Goal: Information Seeking & Learning: Learn about a topic

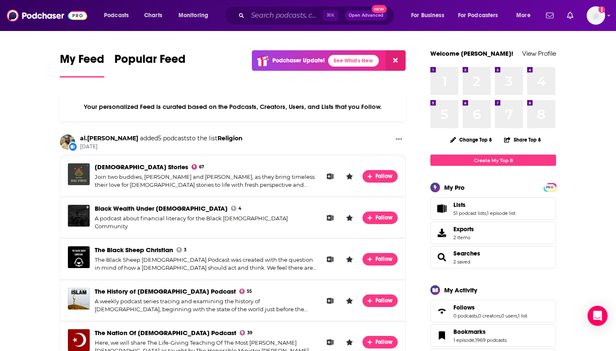
click at [460, 217] on span "Lists 51 podcast lists , 1 episode list" at bounding box center [493, 208] width 126 height 23
click at [459, 209] on span "Lists 51 podcast lists , 1 episode list" at bounding box center [484, 208] width 62 height 15
click at [462, 215] on link "51 podcast lists" at bounding box center [469, 213] width 33 height 6
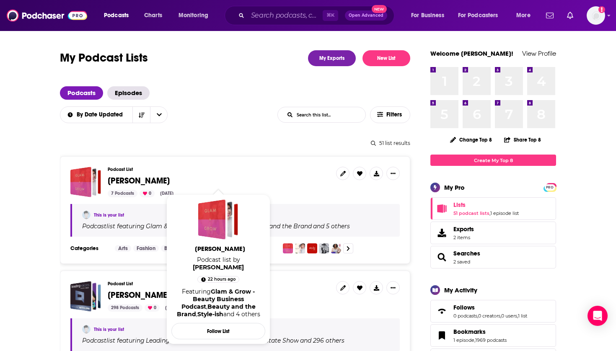
click at [127, 180] on span "[PERSON_NAME]" at bounding box center [139, 180] width 62 height 10
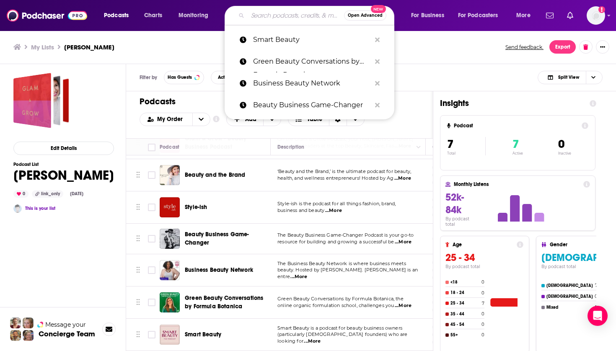
click at [288, 17] on input "Search podcasts, credits, & more..." at bounding box center [296, 15] width 96 height 13
paste input "Clean Beauty School"
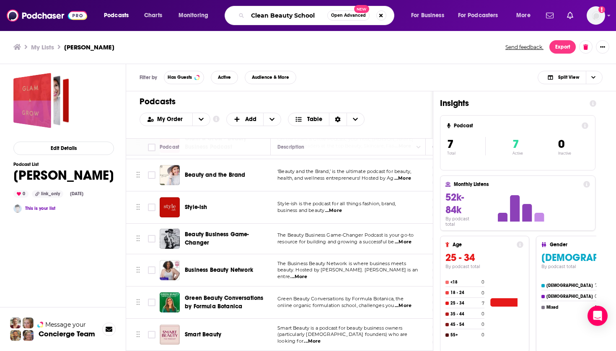
type input "Clean Beauty School"
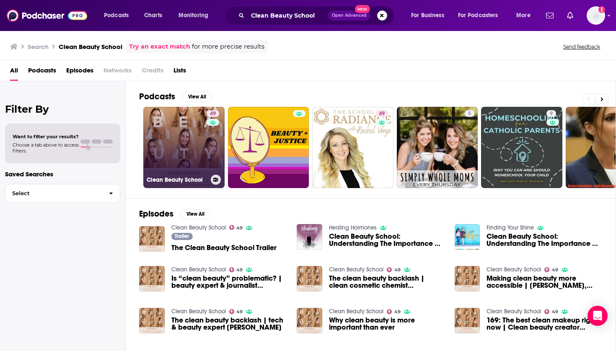
click at [184, 135] on link "49 Clean Beauty School" at bounding box center [183, 147] width 81 height 81
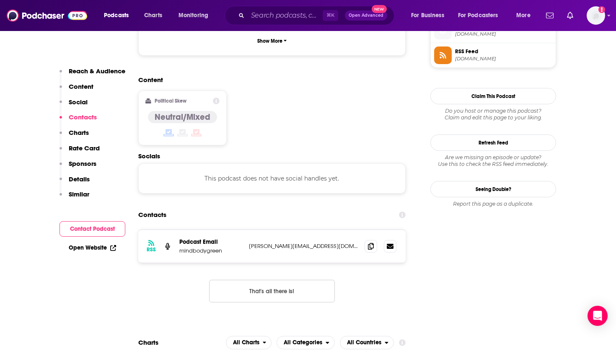
scroll to position [78, 0]
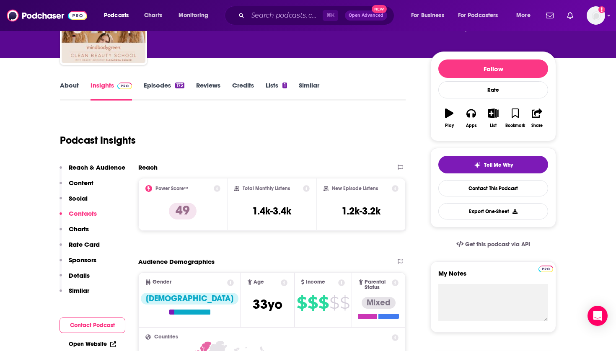
click at [491, 111] on icon "button" at bounding box center [492, 112] width 10 height 9
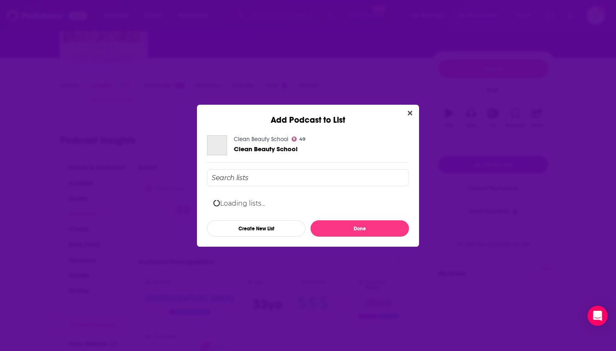
scroll to position [0, 0]
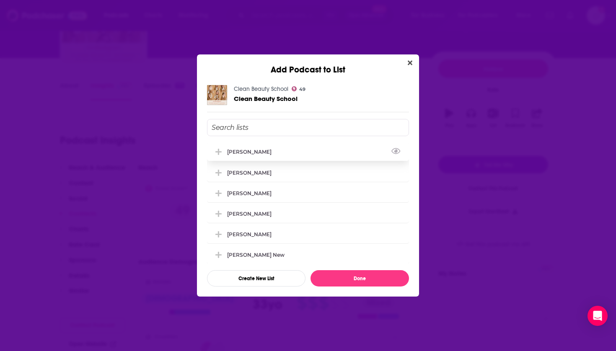
click at [269, 152] on div "[PERSON_NAME]" at bounding box center [251, 152] width 49 height 6
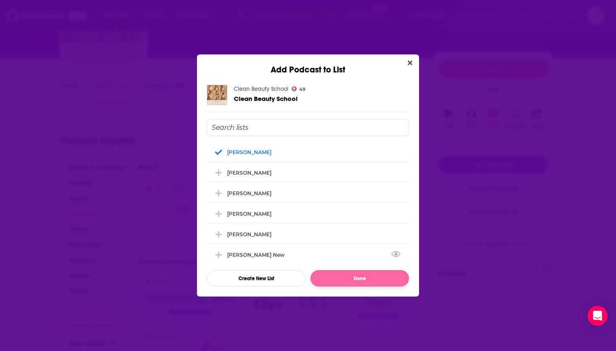
click at [338, 280] on button "Done" at bounding box center [359, 278] width 98 height 16
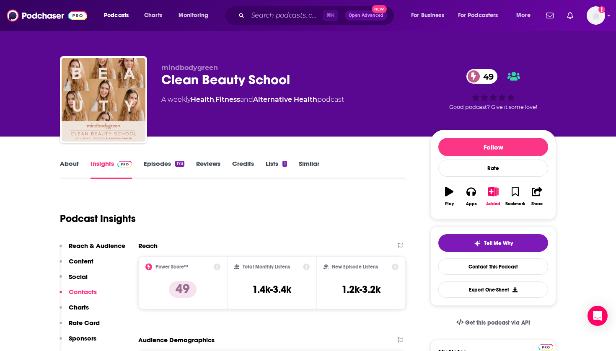
click at [84, 14] on img at bounding box center [47, 16] width 80 height 16
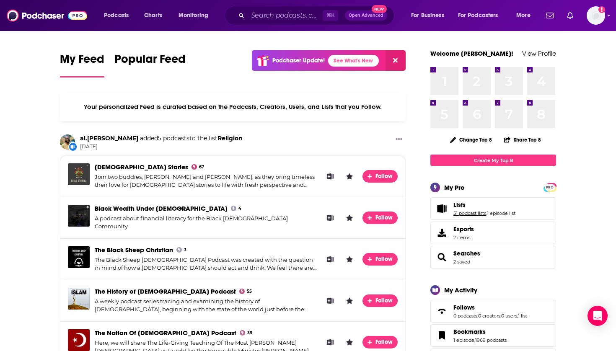
click at [466, 213] on link "51 podcast lists" at bounding box center [469, 213] width 33 height 6
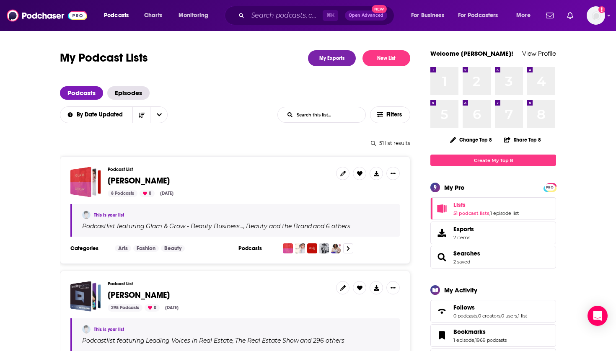
click at [126, 176] on span "[PERSON_NAME]" at bounding box center [139, 180] width 62 height 10
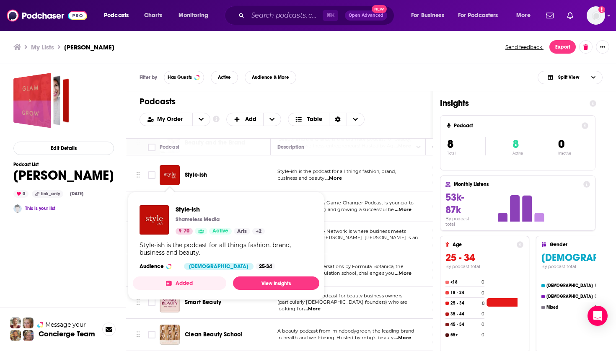
scroll to position [61, 0]
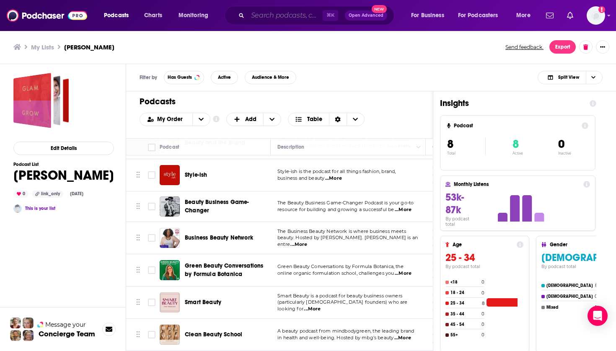
click at [295, 13] on input "Search podcasts, credits, & more..." at bounding box center [285, 15] width 75 height 13
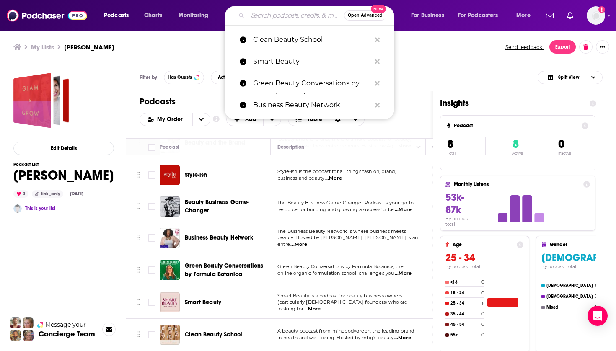
paste input "Wayfinding Wellness"
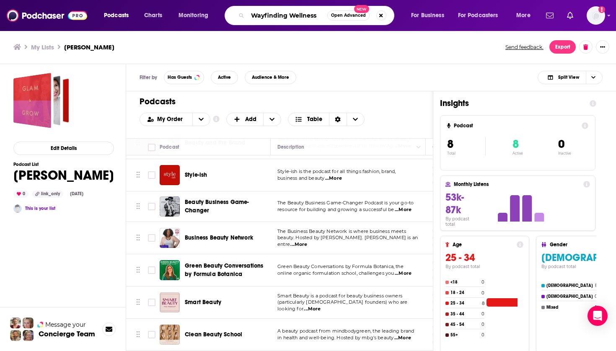
type input "Wayfinding Wellness"
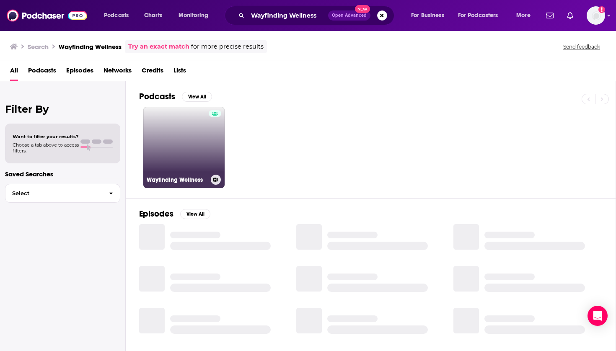
click at [181, 120] on link "Wayfinding Wellness" at bounding box center [183, 147] width 81 height 81
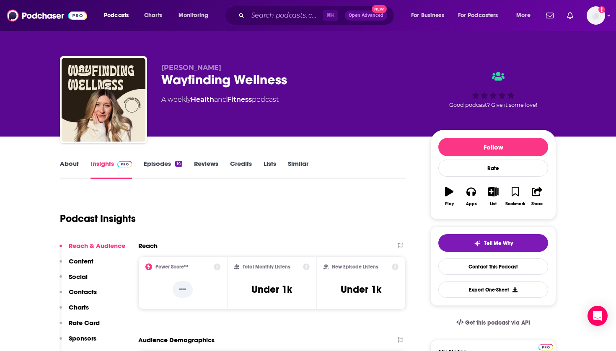
click at [491, 193] on icon "button" at bounding box center [492, 191] width 10 height 9
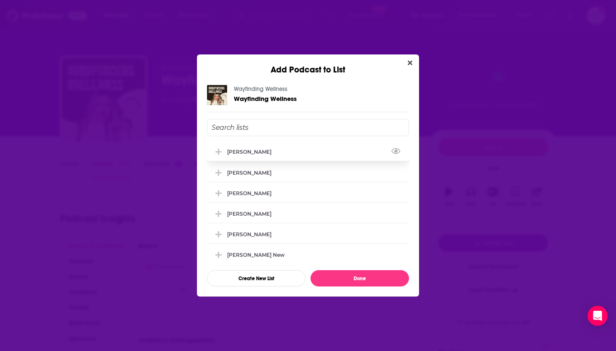
click at [253, 157] on div "[PERSON_NAME]" at bounding box center [308, 151] width 202 height 18
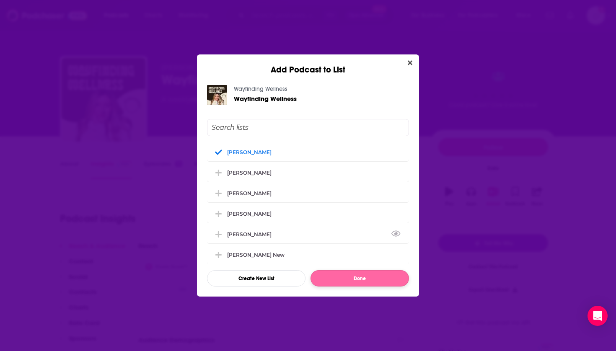
click at [338, 279] on button "Done" at bounding box center [359, 278] width 98 height 16
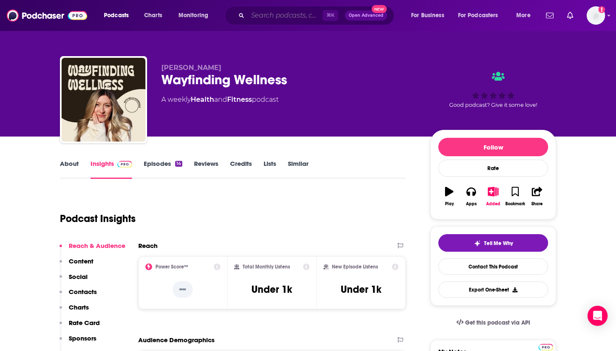
click at [285, 18] on input "Search podcasts, credits, & more..." at bounding box center [285, 15] width 75 height 13
paste input "Wellness with Ella"
type input "Wellness with Ella"
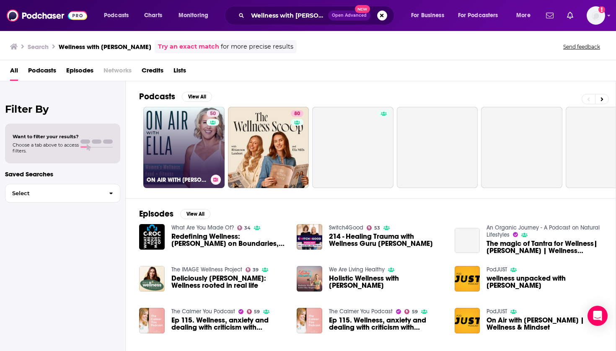
click at [175, 128] on link "50 ON AIR WITH ELLA | Women's Wellness" at bounding box center [183, 147] width 81 height 81
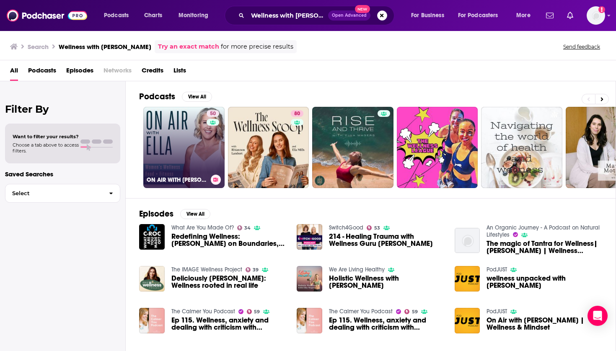
click at [208, 135] on div "50" at bounding box center [213, 142] width 15 height 64
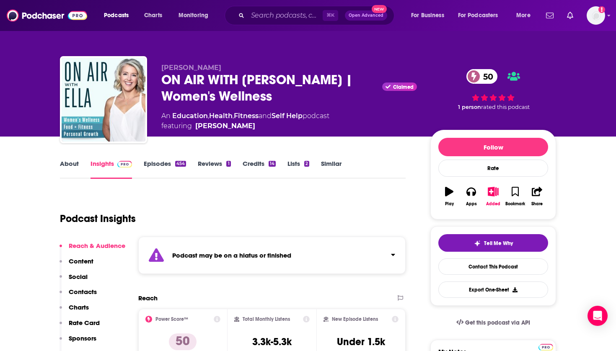
click at [493, 192] on icon "button" at bounding box center [492, 191] width 10 height 9
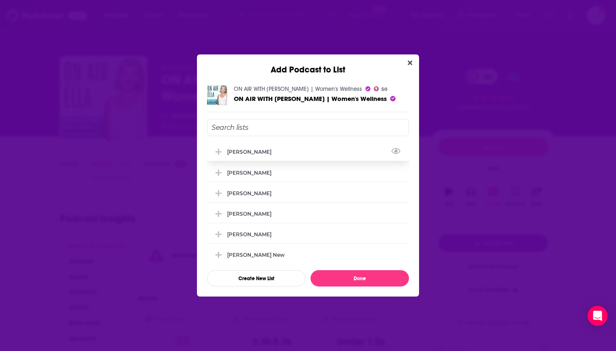
click at [287, 150] on div "[PERSON_NAME]" at bounding box center [308, 151] width 202 height 18
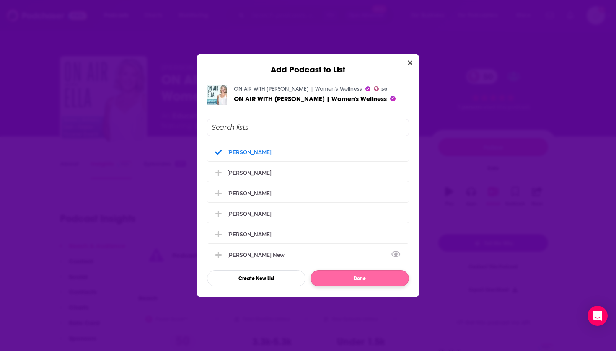
click at [332, 286] on button "Done" at bounding box center [359, 278] width 98 height 16
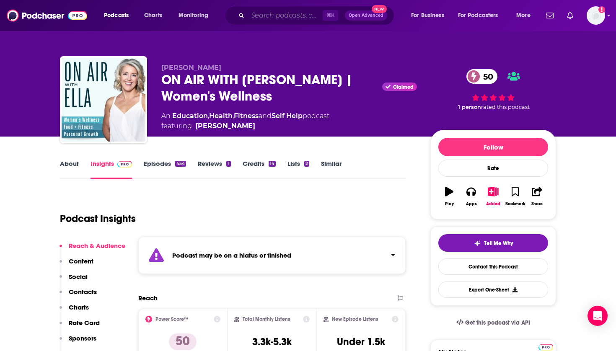
click at [286, 15] on input "Search podcasts, credits, & more..." at bounding box center [285, 15] width 75 height 13
paste input "Rational Wellness Podcast"
type input "Rational Wellness Podcast"
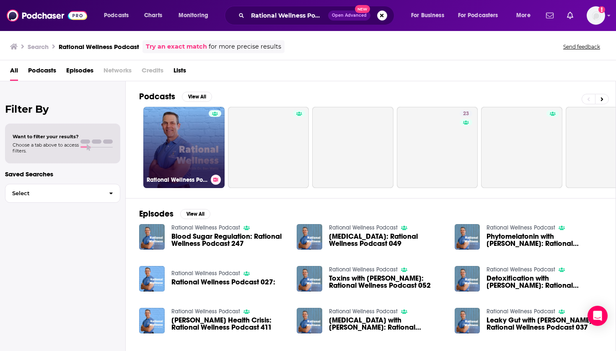
click at [179, 142] on link "Rational Wellness Podcast" at bounding box center [183, 147] width 81 height 81
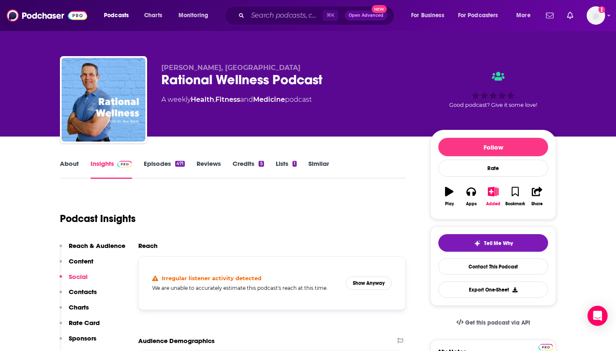
scroll to position [-1, 0]
click at [490, 191] on icon "button" at bounding box center [493, 191] width 10 height 9
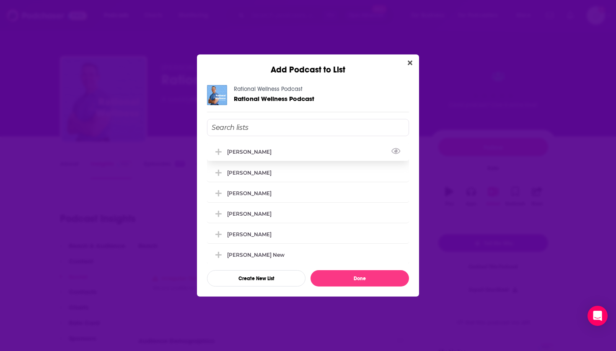
click at [235, 152] on div "[PERSON_NAME]" at bounding box center [251, 152] width 49 height 6
click at [340, 280] on button "Done" at bounding box center [359, 278] width 98 height 16
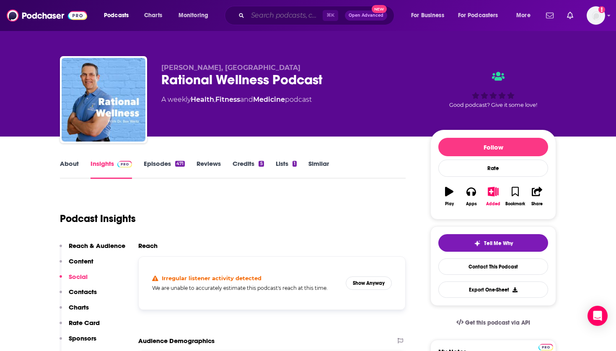
click at [264, 17] on input "Search podcasts, credits, & more..." at bounding box center [285, 15] width 75 height 13
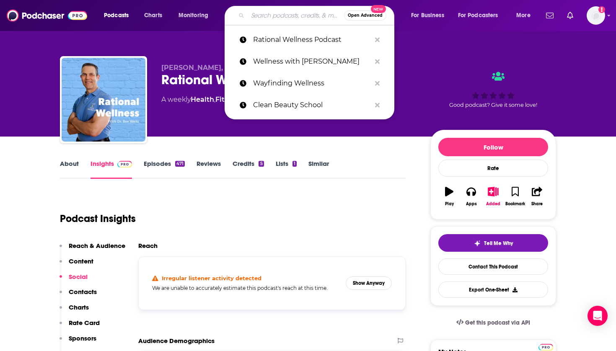
paste input "Wellness Center Creators"
type input "Wellness Center Creators"
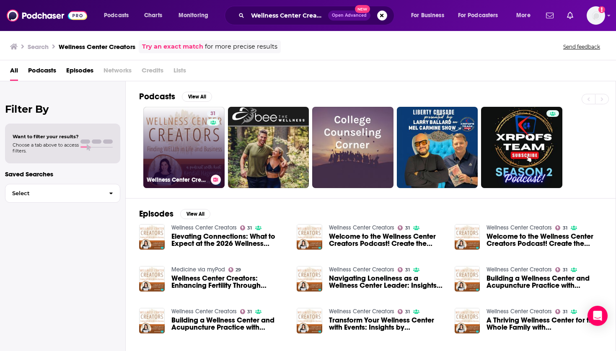
click at [192, 137] on link "31 Wellness Center Creators" at bounding box center [183, 147] width 81 height 81
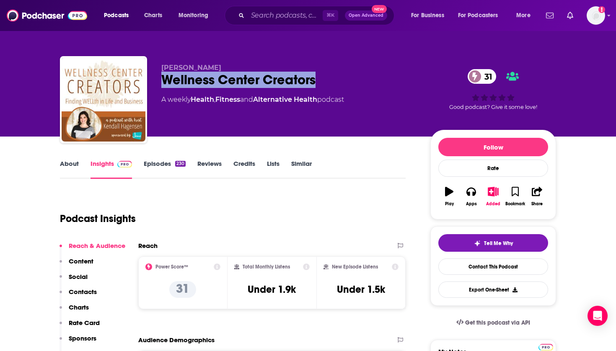
drag, startPoint x: 322, startPoint y: 87, endPoint x: 159, endPoint y: 86, distance: 163.3
click at [159, 86] on div "Kendall Hagensen Wellness Center Creators 31 A weekly Health , Fitness and Alte…" at bounding box center [308, 101] width 496 height 90
click at [492, 189] on icon "button" at bounding box center [492, 191] width 10 height 9
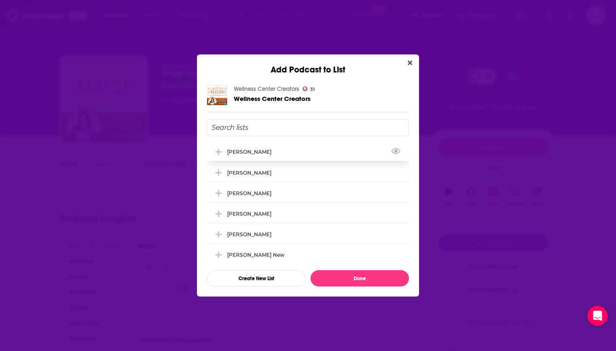
click at [262, 150] on div "[PERSON_NAME]" at bounding box center [251, 152] width 49 height 6
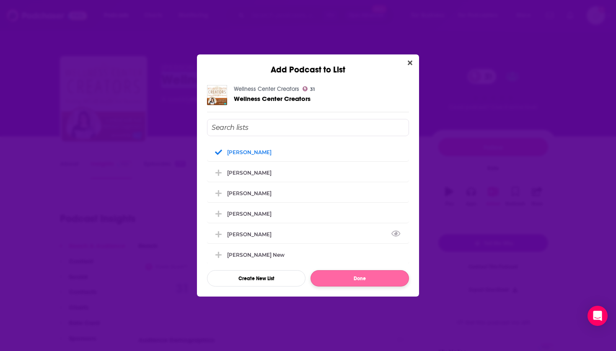
click at [357, 273] on button "Done" at bounding box center [359, 278] width 98 height 16
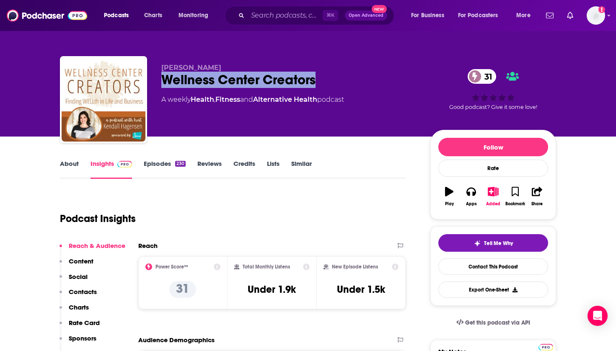
click at [490, 193] on icon "button" at bounding box center [493, 191] width 10 height 9
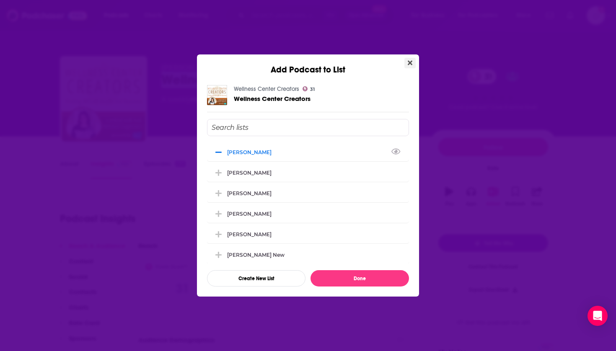
click at [409, 64] on icon "Close" at bounding box center [409, 63] width 5 height 5
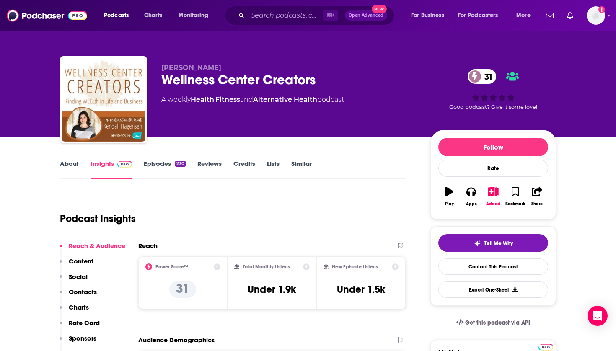
click at [288, 23] on div "⌘ K Open Advanced New" at bounding box center [309, 15] width 170 height 19
click at [287, 20] on input "Search podcasts, credits, & more..." at bounding box center [285, 15] width 75 height 13
paste input "Courageous Wellness"
type input "Courageous Wellness"
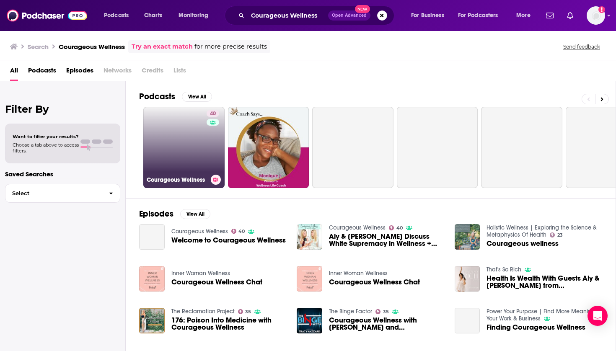
click at [196, 134] on link "40 Courageous Wellness" at bounding box center [183, 147] width 81 height 81
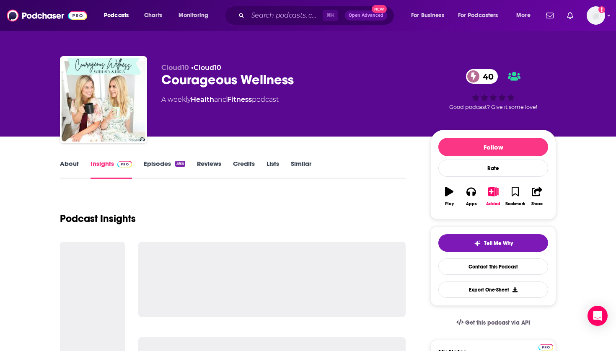
click at [493, 193] on icon "button" at bounding box center [493, 191] width 10 height 9
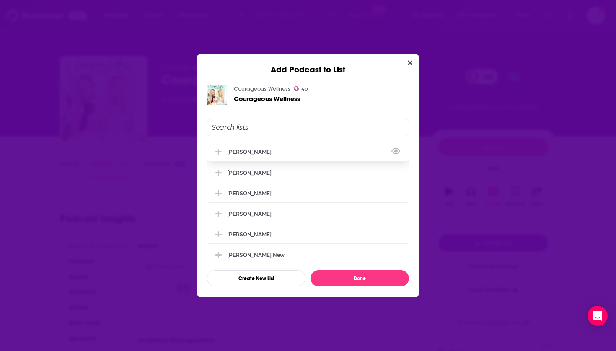
click at [255, 156] on div "[PERSON_NAME]" at bounding box center [308, 151] width 202 height 18
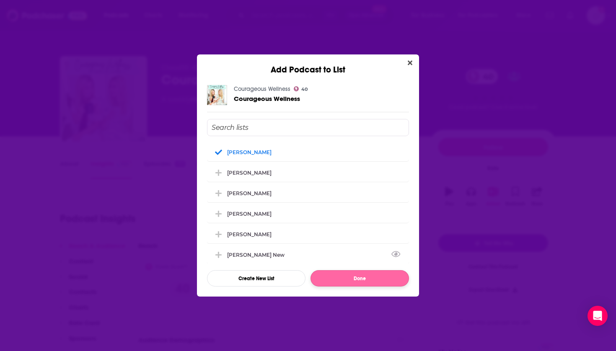
click at [338, 274] on button "Done" at bounding box center [359, 278] width 98 height 16
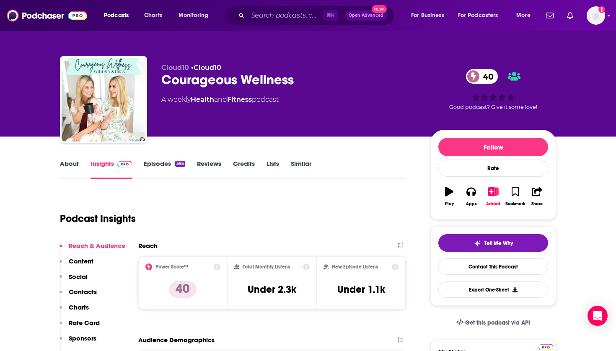
click at [54, 14] on img at bounding box center [47, 16] width 80 height 16
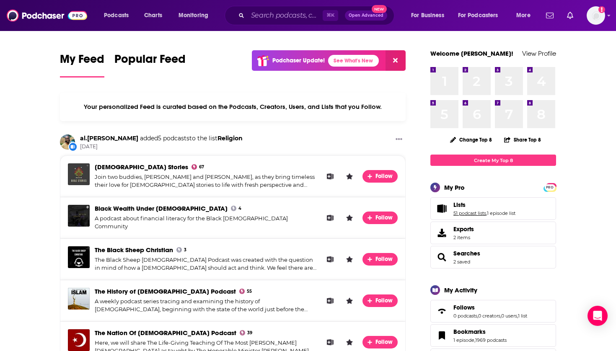
click at [461, 212] on link "51 podcast lists" at bounding box center [469, 213] width 33 height 6
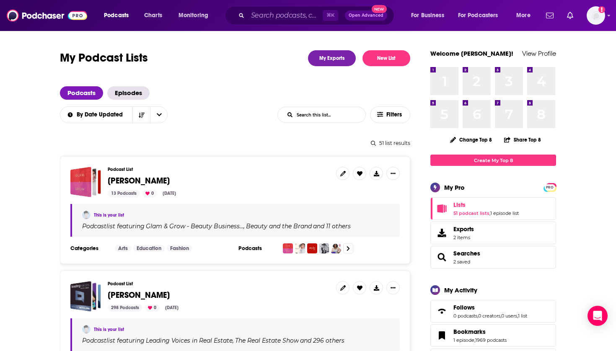
click at [469, 210] on span "Lists 51 podcast lists , 1 episode list" at bounding box center [485, 208] width 65 height 15
click at [140, 181] on span "[PERSON_NAME]" at bounding box center [139, 180] width 62 height 10
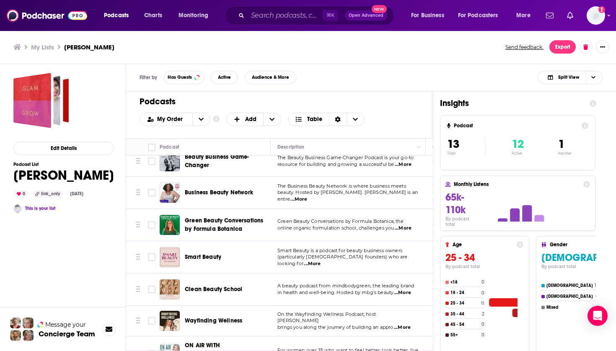
scroll to position [105, 0]
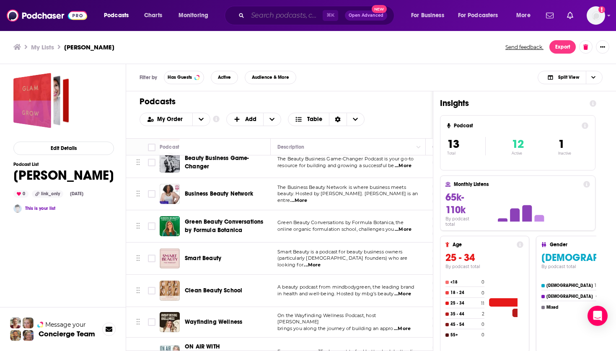
click at [258, 11] on input "Search podcasts, credits, & more..." at bounding box center [285, 15] width 75 height 13
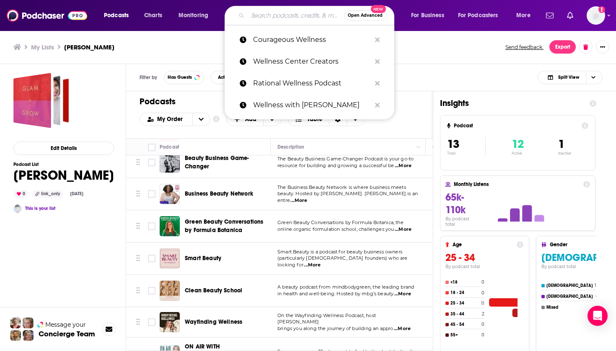
click at [212, 48] on ul "My Lists Thomas Smith" at bounding box center [254, 47] width 482 height 8
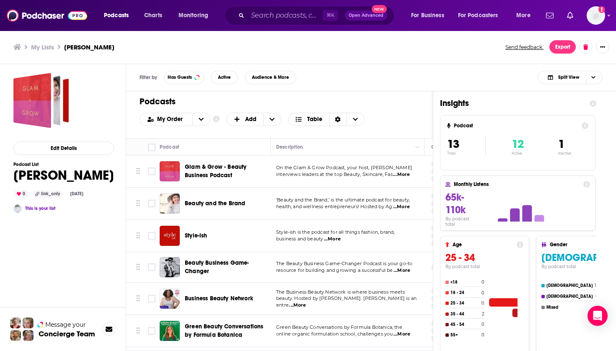
scroll to position [0, 1]
click at [282, 14] on input "Search podcasts, credits, & more..." at bounding box center [285, 15] width 75 height 13
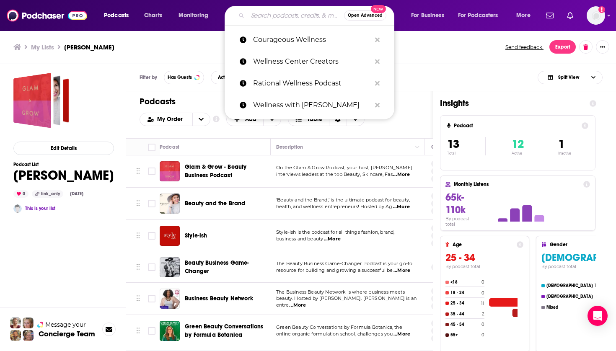
paste input "Beauty Bytes with [PERSON_NAME]: Secrets of a Plastic Surgeon™"
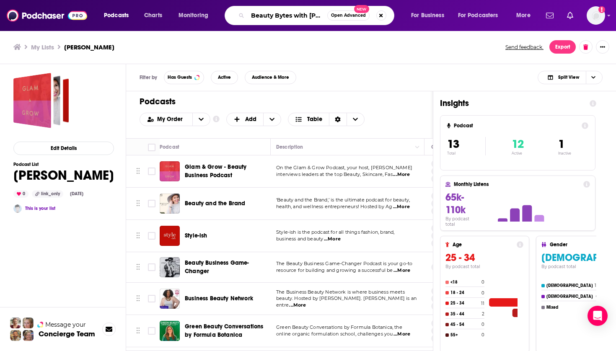
type input "Beauty Bytes with [PERSON_NAME]: Secrets of a Plastic Surgeon™"
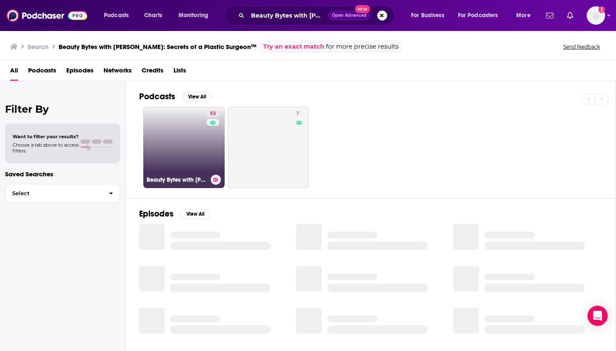
click at [197, 144] on link "53 Beauty Bytes with Dr. Kay: Secrets of a Plastic Surgeon™" at bounding box center [183, 147] width 81 height 81
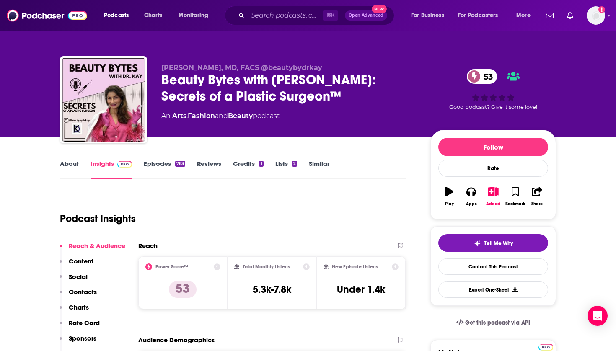
click at [498, 190] on icon "button" at bounding box center [493, 191] width 10 height 9
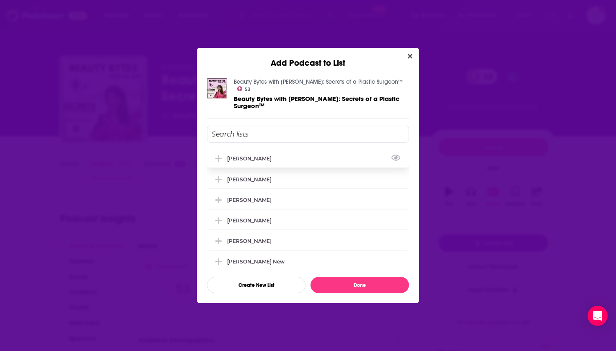
click at [284, 157] on div "[PERSON_NAME]" at bounding box center [308, 158] width 202 height 18
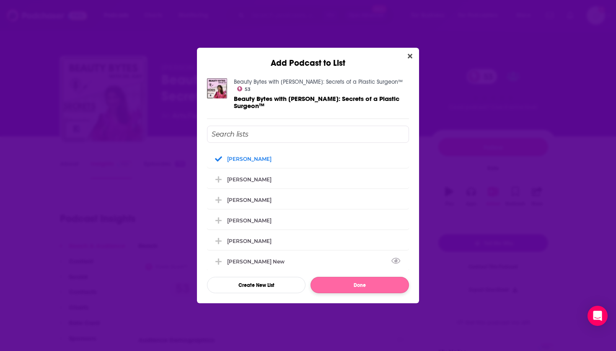
click at [338, 279] on button "Done" at bounding box center [359, 285] width 98 height 16
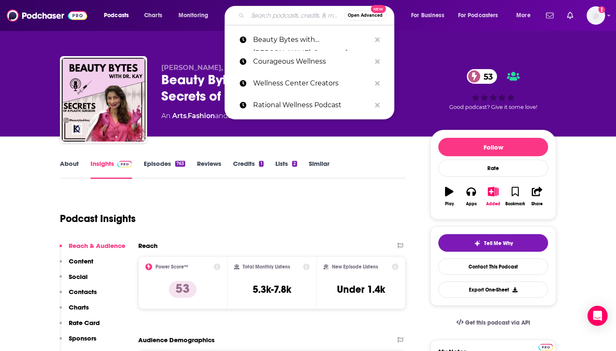
click at [297, 20] on input "Search podcasts, credits, & more..." at bounding box center [296, 15] width 96 height 13
paste input "Wellness Her Way with [PERSON_NAME]"
type input "Wellness Her Way with [PERSON_NAME]"
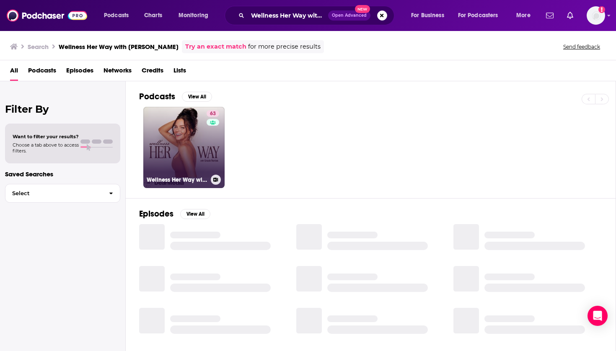
click at [189, 125] on link "63 Wellness Her Way with Gracie Norton" at bounding box center [183, 147] width 81 height 81
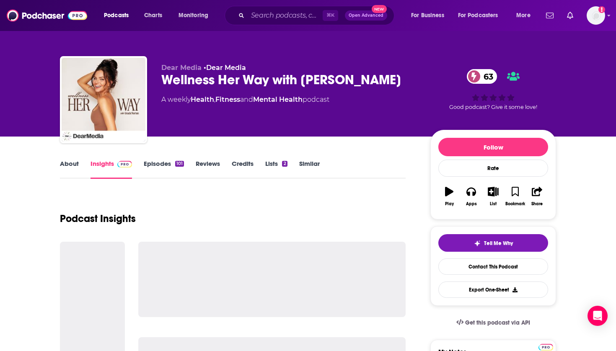
click at [495, 191] on icon "button" at bounding box center [492, 191] width 10 height 9
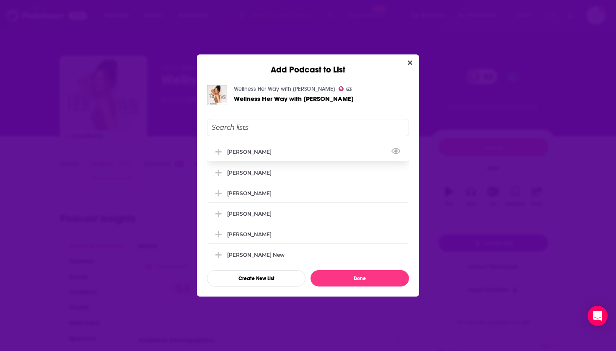
click at [276, 155] on div "[PERSON_NAME]" at bounding box center [308, 151] width 202 height 18
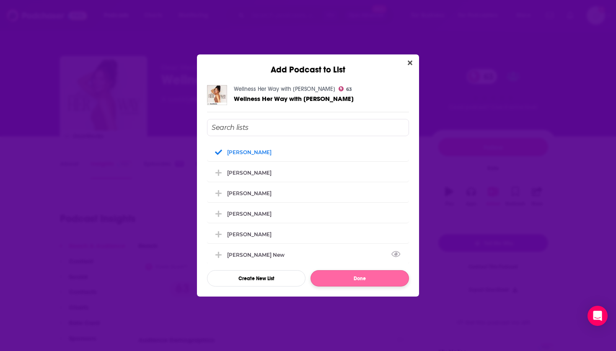
click at [354, 273] on button "Done" at bounding box center [359, 278] width 98 height 16
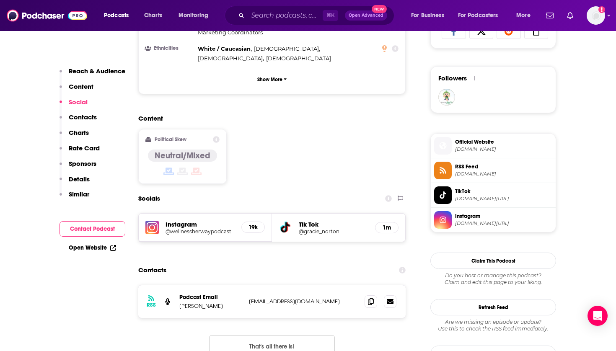
scroll to position [608, 0]
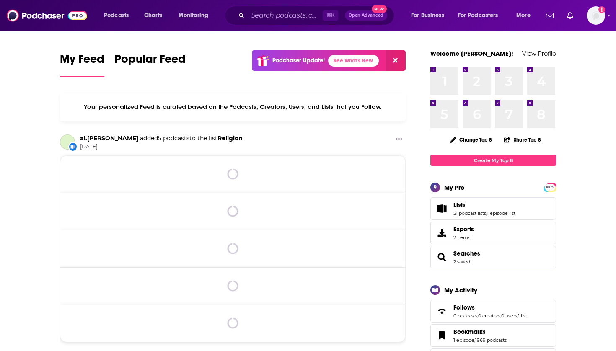
click at [464, 205] on span "Lists" at bounding box center [459, 205] width 12 height 8
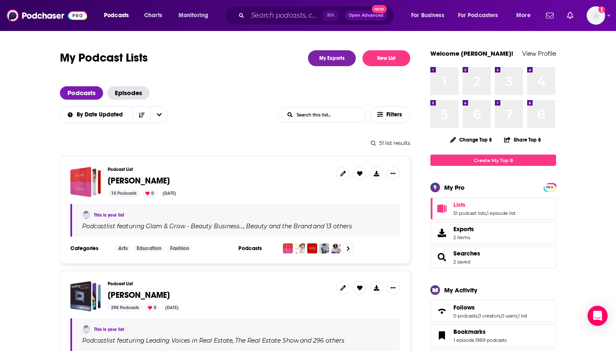
click at [139, 182] on span "[PERSON_NAME]" at bounding box center [139, 180] width 62 height 10
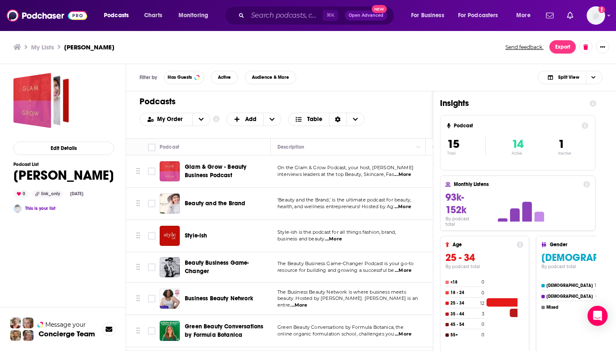
click at [207, 202] on span "Beauty and the Brand" at bounding box center [215, 203] width 60 height 7
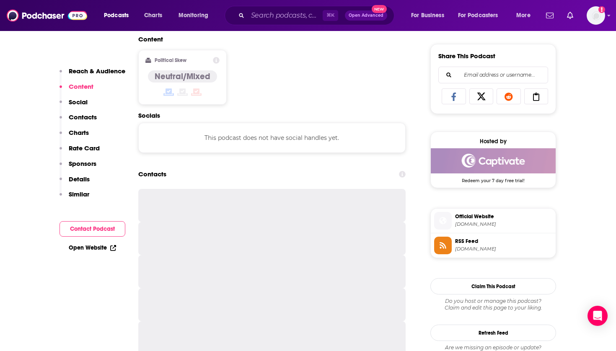
scroll to position [514, 0]
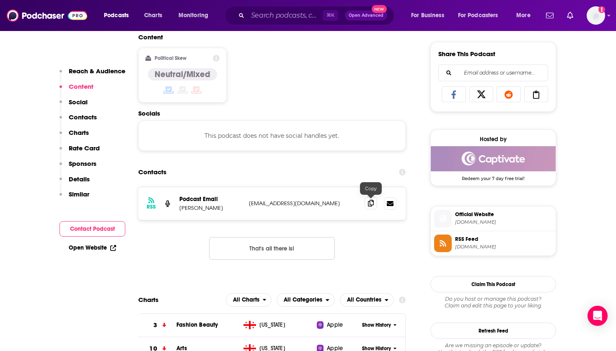
click at [366, 203] on span at bounding box center [370, 203] width 13 height 13
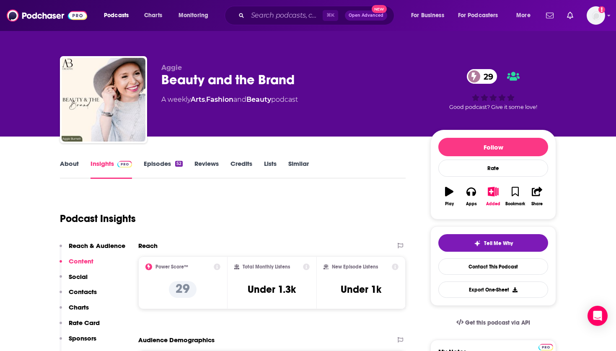
scroll to position [0, 0]
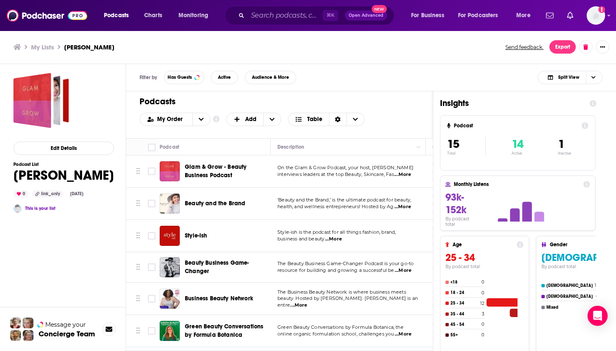
scroll to position [14, 0]
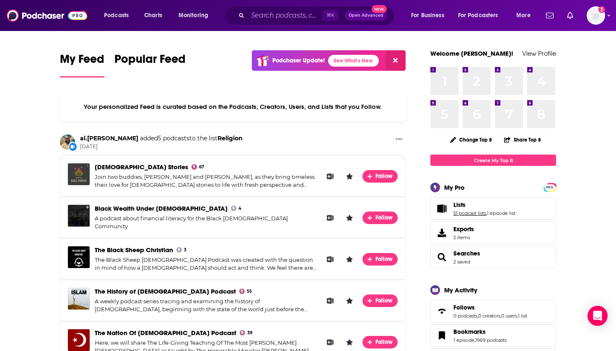
click at [456, 211] on link "51 podcast lists" at bounding box center [469, 213] width 33 height 6
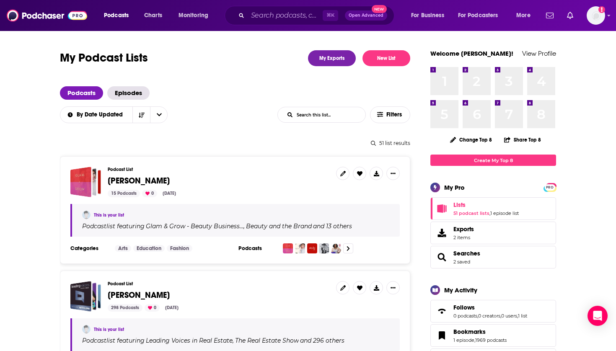
click at [134, 178] on span "[PERSON_NAME]" at bounding box center [139, 180] width 62 height 10
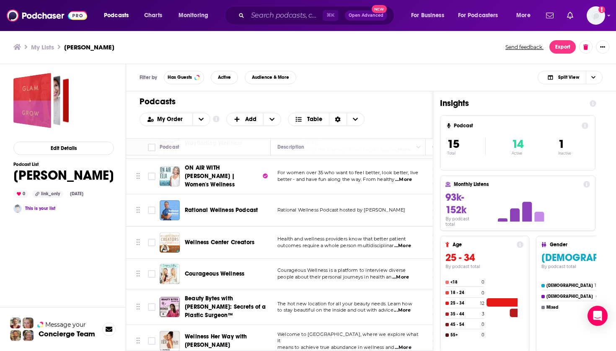
scroll to position [283, 0]
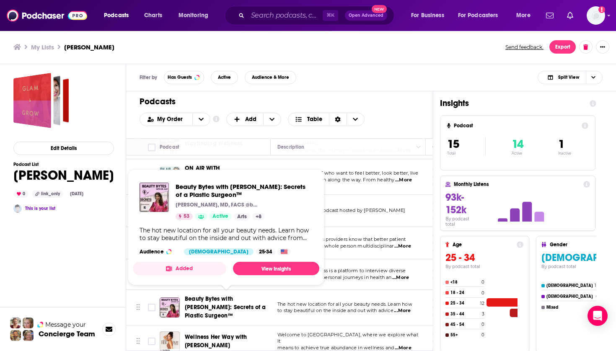
click at [204, 305] on span "Beauty Bytes with [PERSON_NAME]: Secrets of a Plastic Surgeon™" at bounding box center [225, 307] width 81 height 24
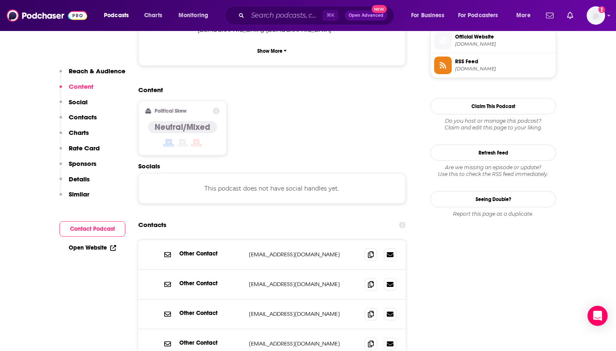
scroll to position [645, 0]
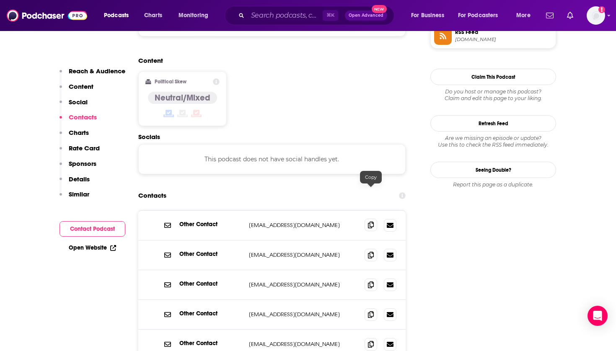
click at [372, 219] on span at bounding box center [370, 225] width 13 height 13
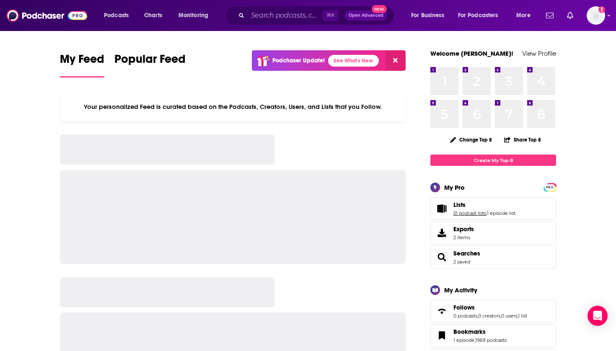
click at [455, 211] on link "51 podcast lists" at bounding box center [469, 213] width 33 height 6
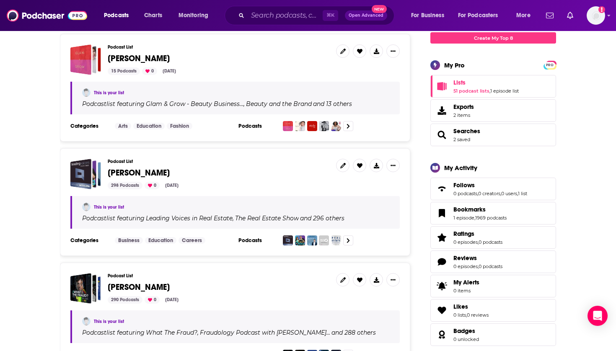
scroll to position [123, 0]
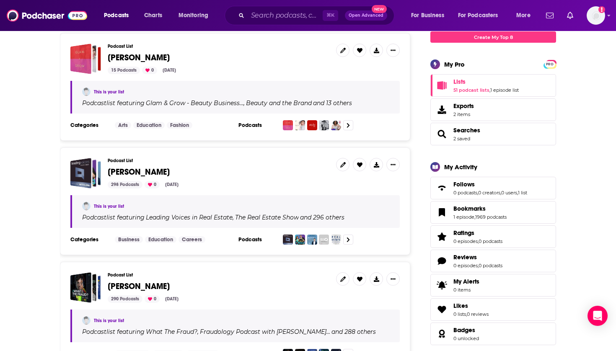
click at [132, 61] on span "[PERSON_NAME]" at bounding box center [139, 57] width 62 height 10
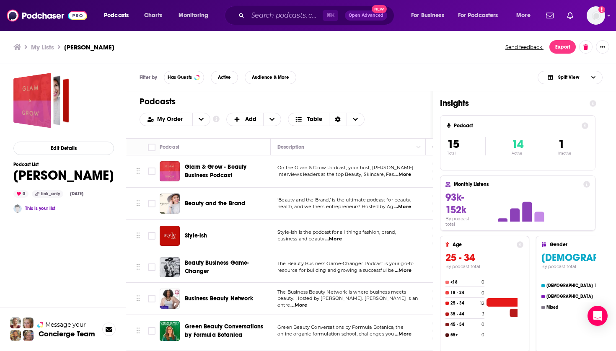
click at [198, 236] on span "Style-ish" at bounding box center [196, 235] width 23 height 7
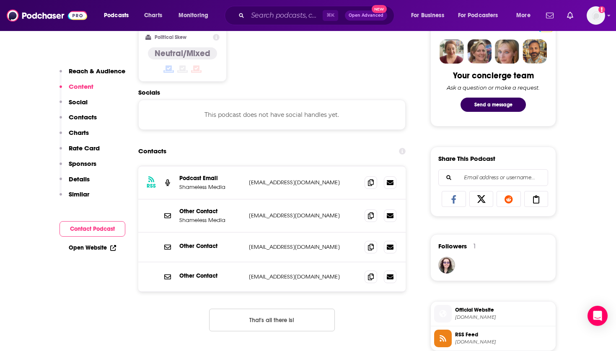
scroll to position [414, 0]
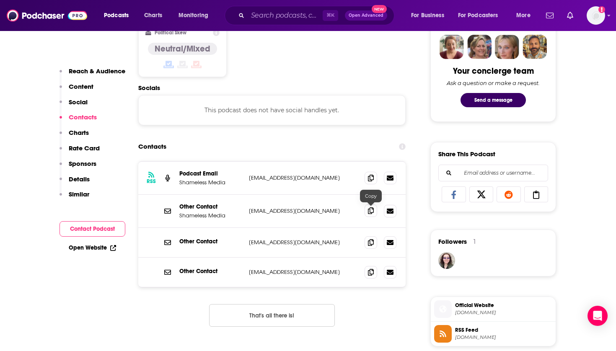
click at [375, 206] on span at bounding box center [370, 210] width 13 height 13
click at [369, 241] on icon at bounding box center [371, 242] width 6 height 7
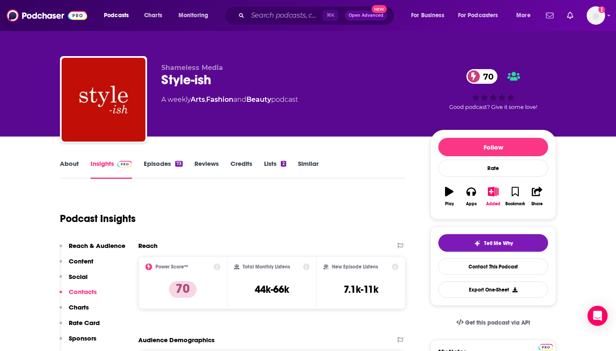
scroll to position [0, 0]
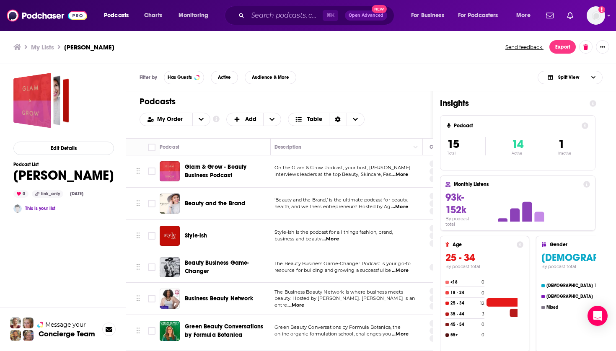
scroll to position [0, 3]
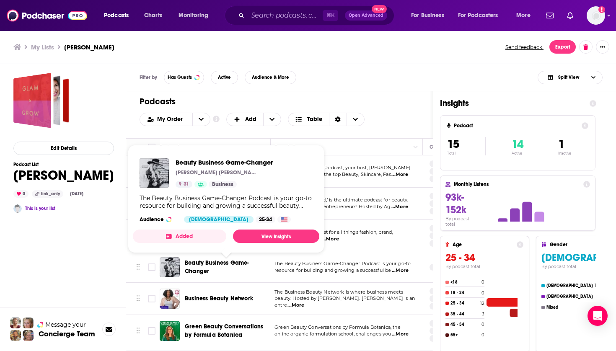
click at [217, 263] on span "Beauty Business Game-Changer" at bounding box center [217, 266] width 64 height 15
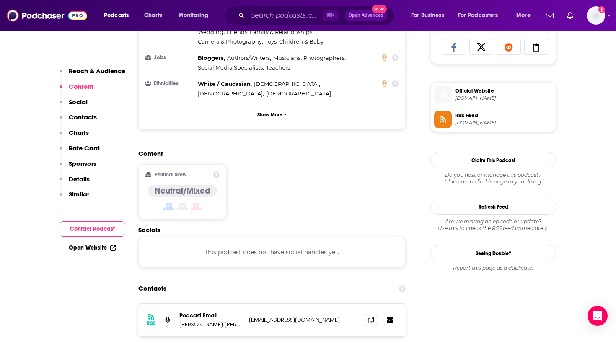
scroll to position [565, 0]
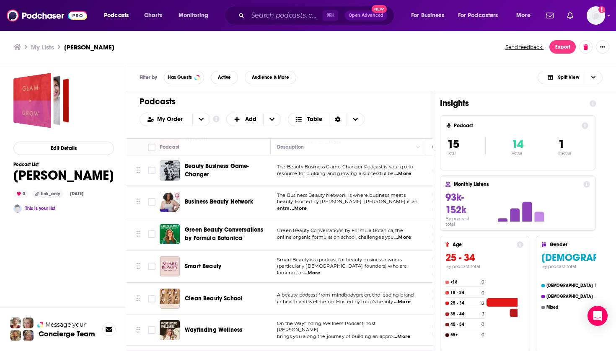
scroll to position [97, 1]
click at [206, 199] on span "Business Beauty Network" at bounding box center [219, 201] width 68 height 7
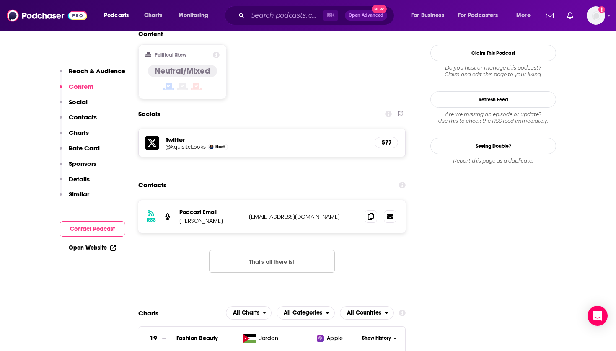
scroll to position [685, 0]
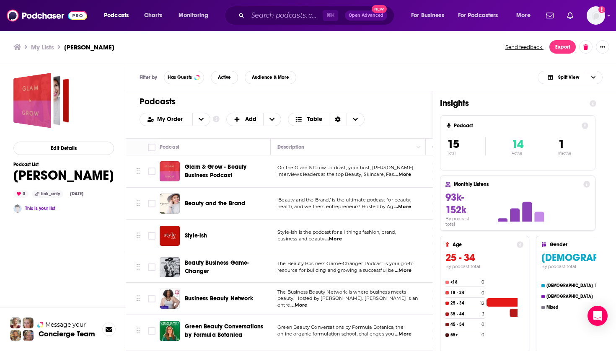
scroll to position [70, 0]
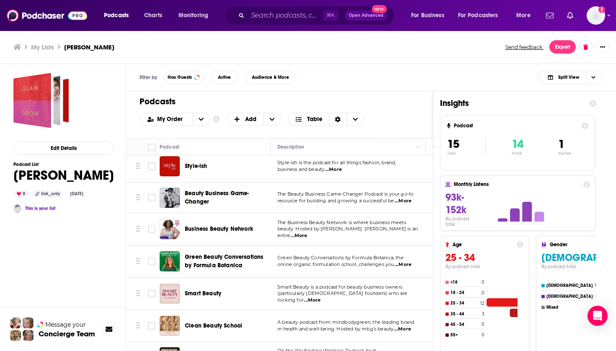
click at [223, 258] on span "Green Beauty Conversations by Formula Botanica" at bounding box center [224, 260] width 78 height 15
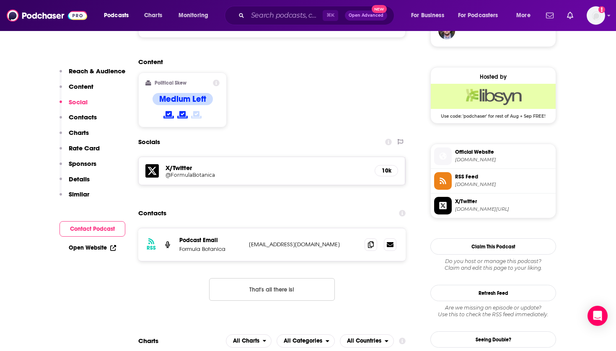
scroll to position [669, 0]
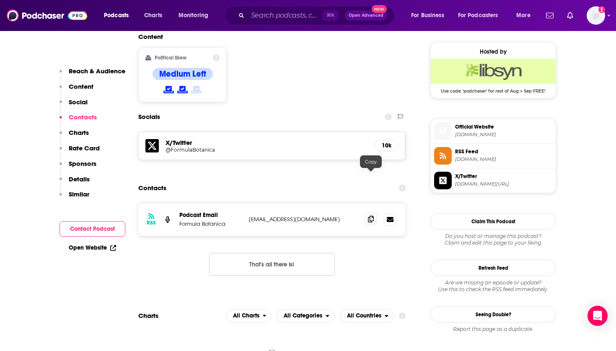
click at [369, 216] on icon at bounding box center [371, 219] width 6 height 7
click at [327, 0] on div "Podcasts Charts Monitoring ⌘ K Open Advanced New For Business For Podcasters Mo…" at bounding box center [308, 15] width 616 height 31
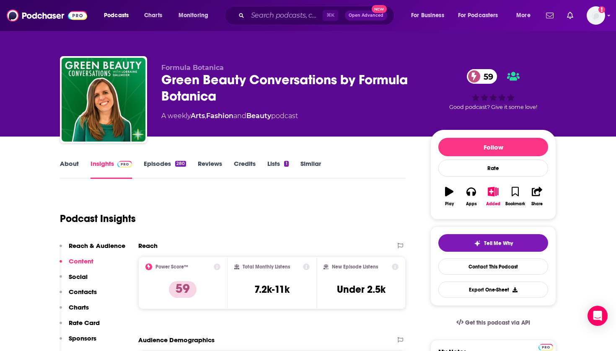
scroll to position [0, 0]
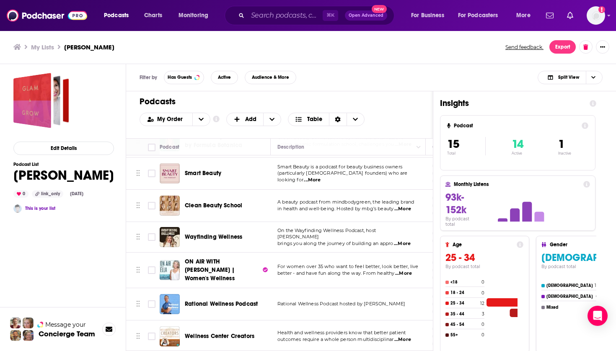
scroll to position [191, 0]
click at [218, 236] on span "Wayfinding Wellness" at bounding box center [213, 235] width 57 height 7
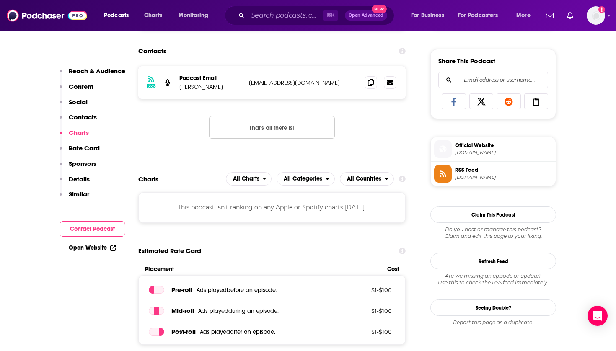
scroll to position [506, 0]
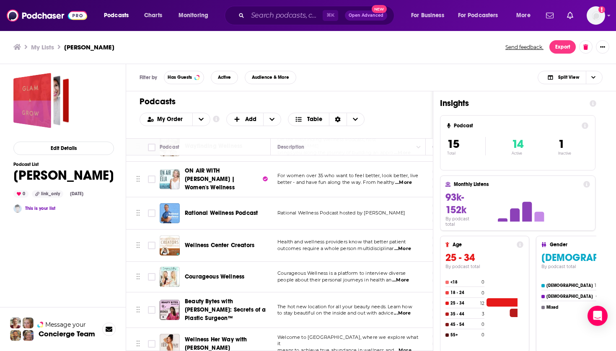
scroll to position [281, 0]
click at [212, 273] on span "Courageous Wellness" at bounding box center [214, 275] width 59 height 7
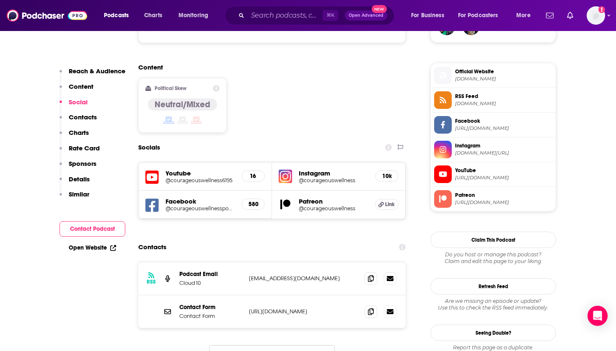
scroll to position [650, 0]
